Goal: Task Accomplishment & Management: Manage account settings

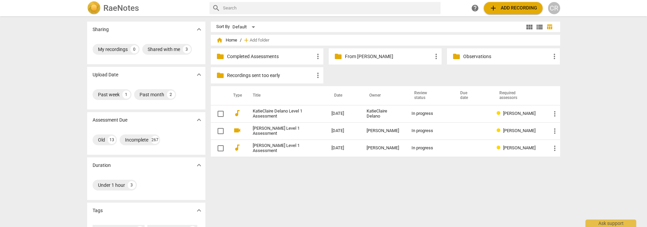
click at [556, 9] on div "CR" at bounding box center [554, 8] width 12 height 12
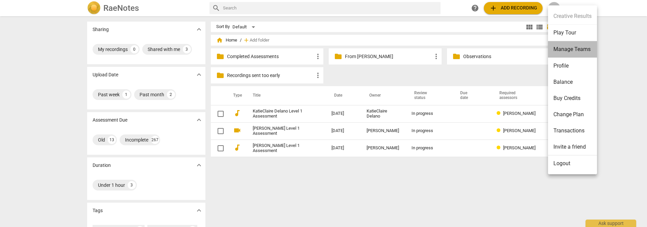
click at [574, 50] on li "Manage Teams" at bounding box center [572, 49] width 49 height 17
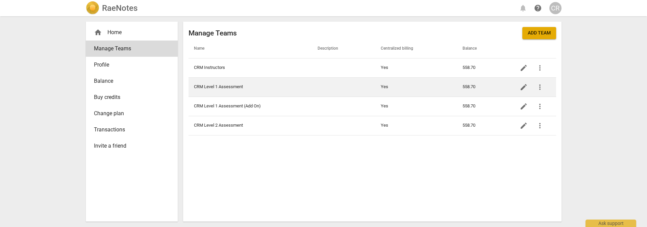
click at [248, 86] on td "CRM Level 1 Assessment" at bounding box center [250, 86] width 124 height 19
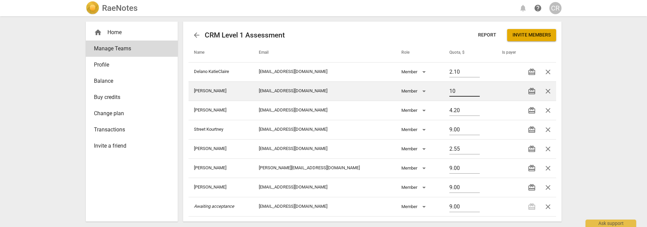
click at [467, 90] on input "10" at bounding box center [464, 92] width 30 height 10
click at [467, 90] on input "11" at bounding box center [464, 92] width 30 height 10
click at [508, 91] on td at bounding box center [508, 90] width 22 height 19
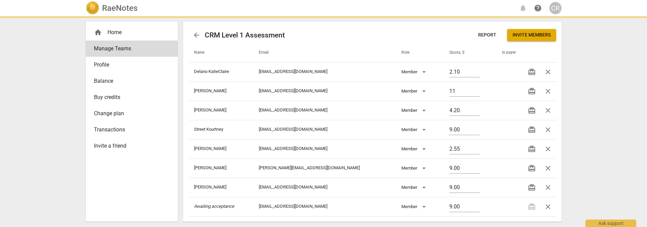
type input "11.00"
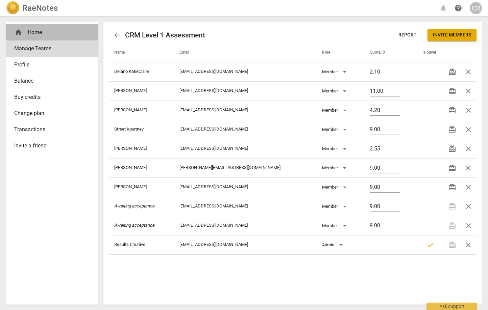
click at [33, 31] on div "home Home" at bounding box center [49, 32] width 70 height 8
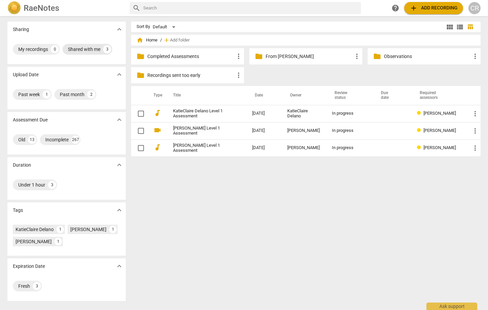
click at [77, 50] on div "Shared with me" at bounding box center [84, 49] width 32 height 7
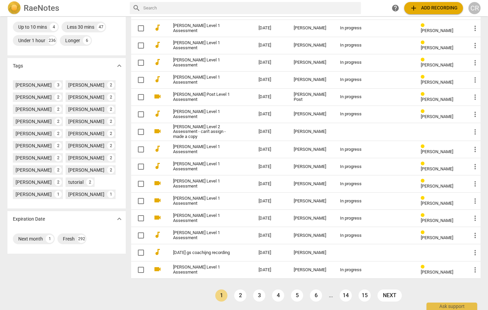
scroll to position [171, 0]
click at [241, 294] on link "2" at bounding box center [240, 296] width 12 height 12
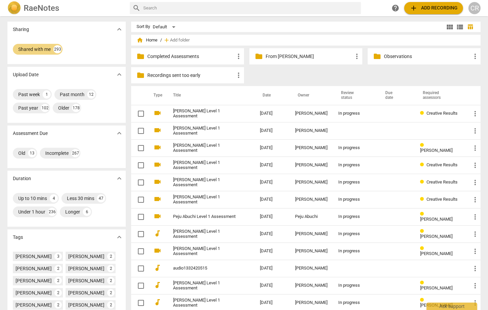
click at [116, 28] on span "expand_more" at bounding box center [119, 29] width 8 height 8
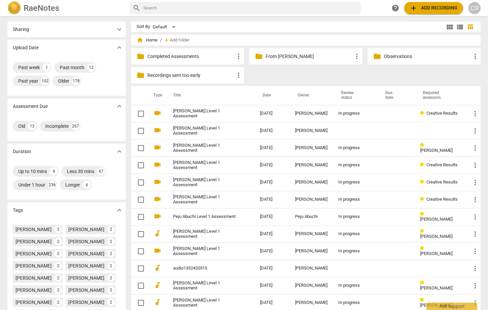
click at [19, 30] on p "Sharing" at bounding box center [21, 29] width 16 height 7
click at [37, 9] on h2 "RaeNotes" at bounding box center [41, 7] width 35 height 9
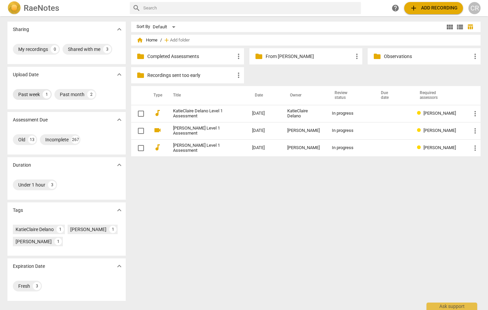
click at [38, 94] on div "Past week" at bounding box center [29, 94] width 22 height 7
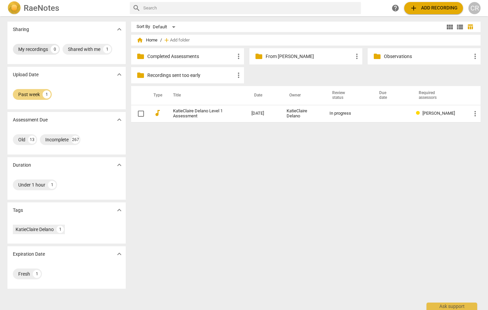
click at [28, 48] on div "My recordings" at bounding box center [33, 49] width 30 height 7
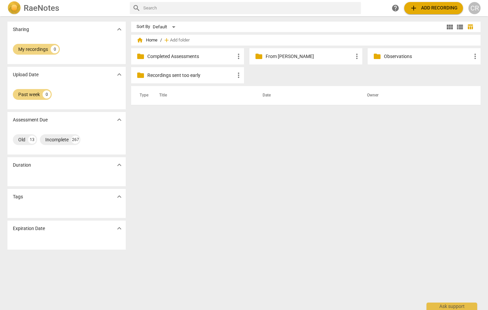
click at [12, 7] on img at bounding box center [14, 8] width 14 height 14
